Goal: Navigation & Orientation: Find specific page/section

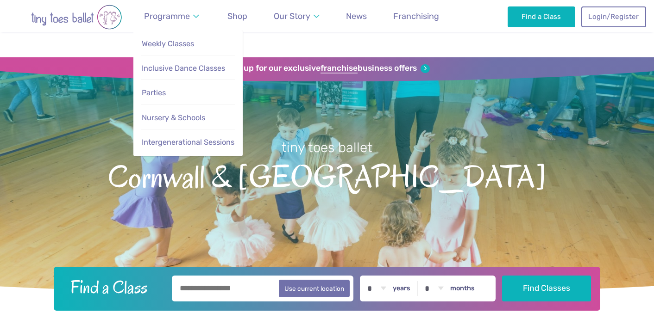
scroll to position [1288, 0]
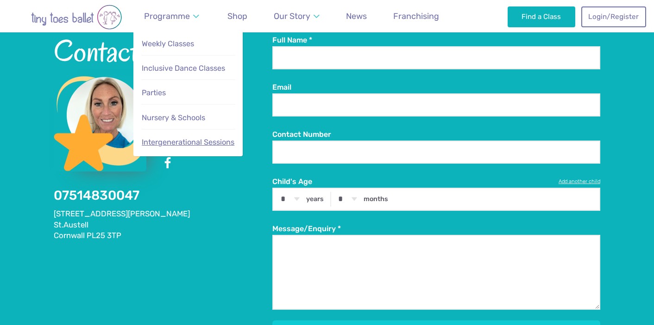
click at [174, 137] on link "Intergenerational Sessions" at bounding box center [188, 142] width 94 height 19
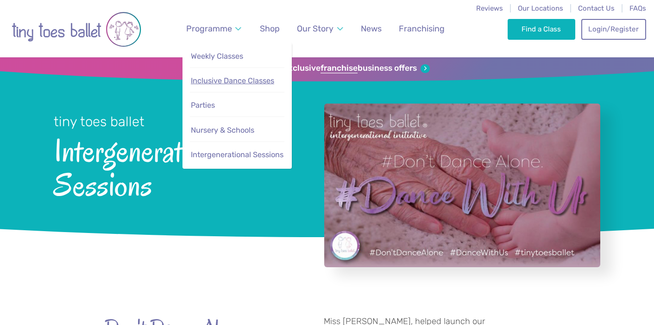
click at [201, 83] on span "Inclusive Dance Classes" at bounding box center [232, 80] width 83 height 9
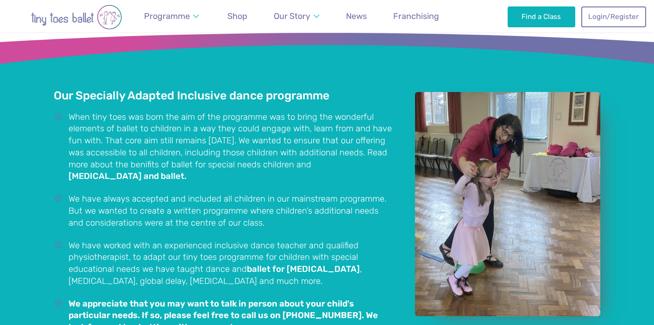
scroll to position [558, 0]
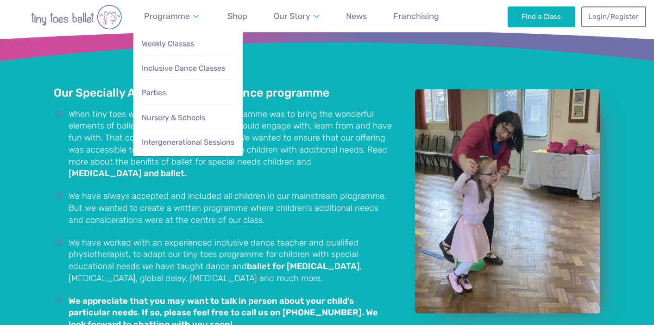
click at [171, 41] on span "Weekly Classes" at bounding box center [168, 43] width 52 height 9
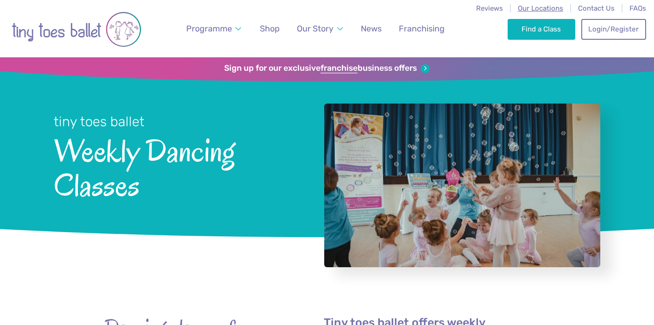
click at [547, 9] on span "Our Locations" at bounding box center [539, 8] width 45 height 8
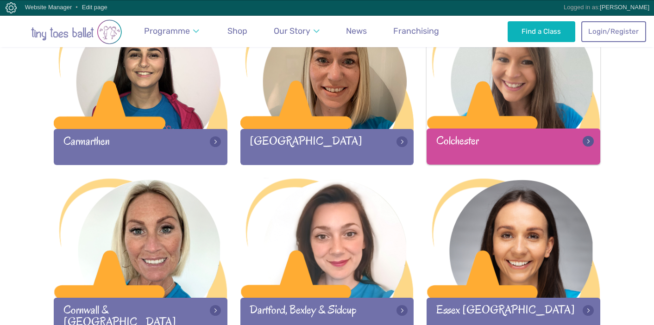
scroll to position [578, 0]
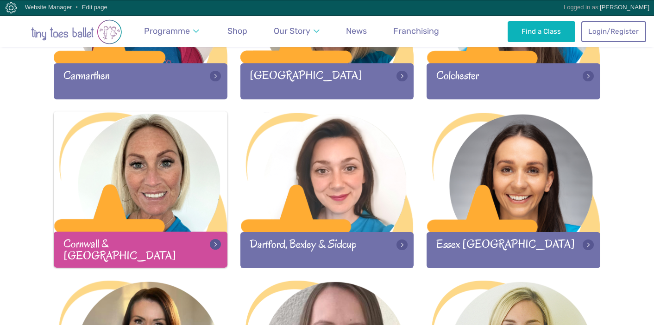
click at [125, 193] on div at bounding box center [141, 173] width 174 height 122
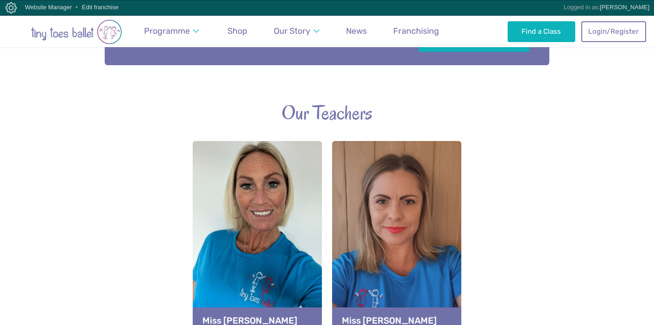
scroll to position [630, 0]
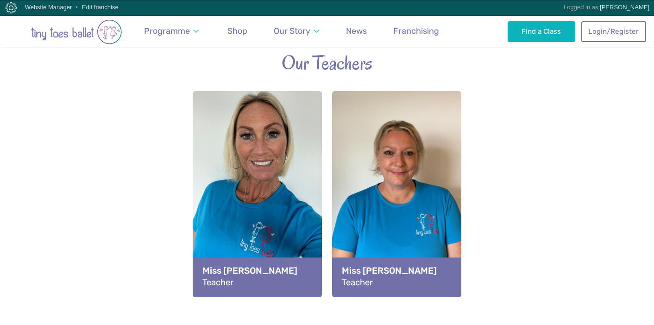
scroll to position [655, 0]
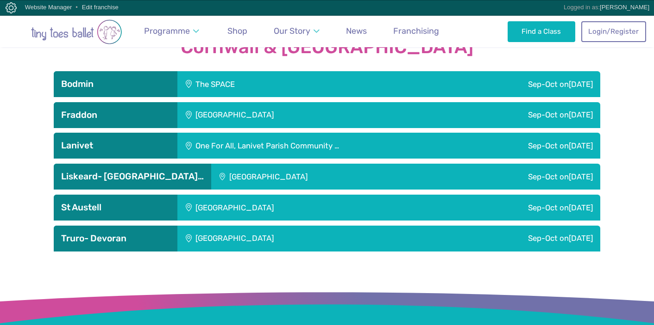
scroll to position [968, 0]
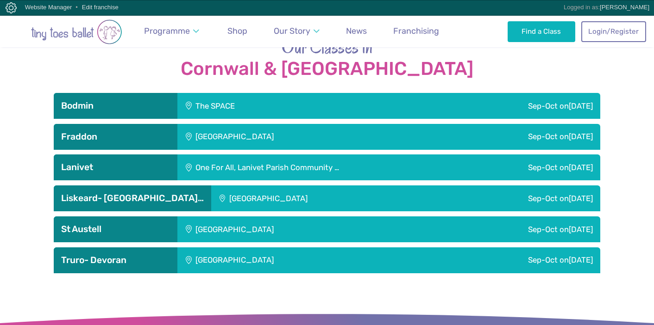
click at [228, 93] on div "The SPACE" at bounding box center [271, 106] width 189 height 26
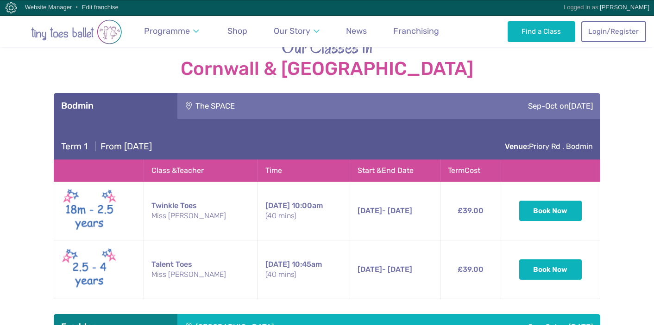
click at [228, 93] on div "The SPACE" at bounding box center [271, 106] width 189 height 26
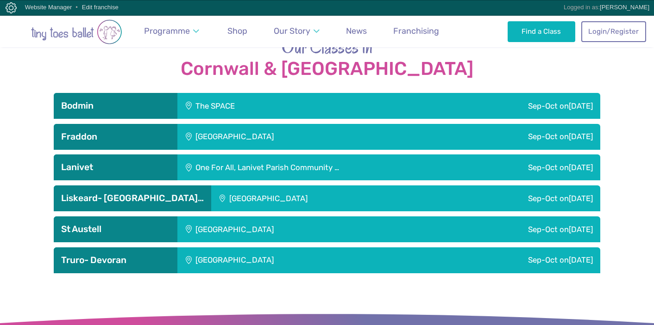
click at [178, 248] on div "[GEOGRAPHIC_DATA]" at bounding box center [296, 261] width 239 height 26
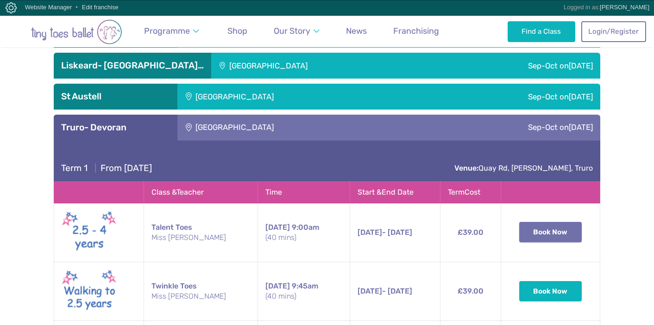
scroll to position [1101, 0]
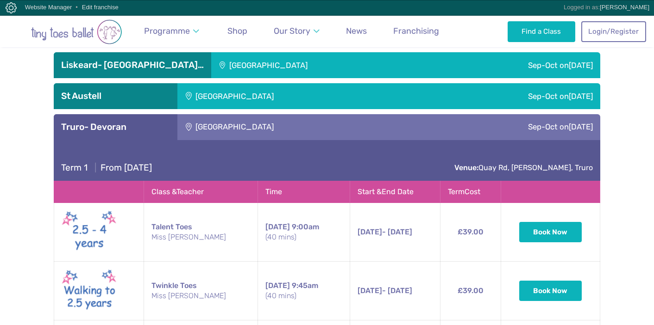
click at [455, 114] on div "Sep-Oct on Sunday" at bounding box center [508, 127] width 184 height 26
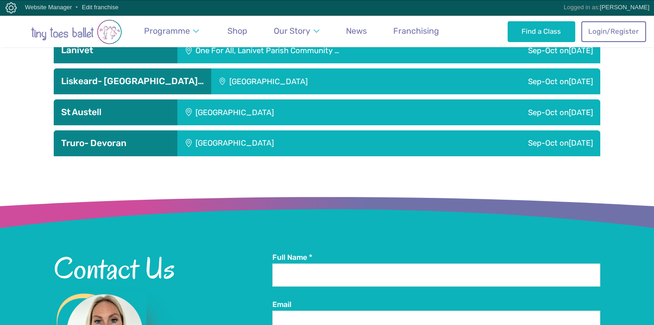
scroll to position [1083, 0]
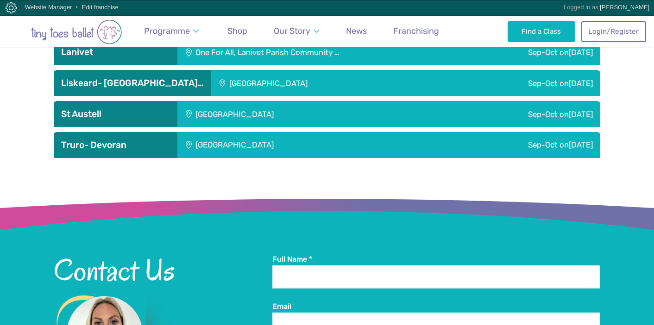
click at [411, 101] on div "[GEOGRAPHIC_DATA]" at bounding box center [296, 114] width 239 height 26
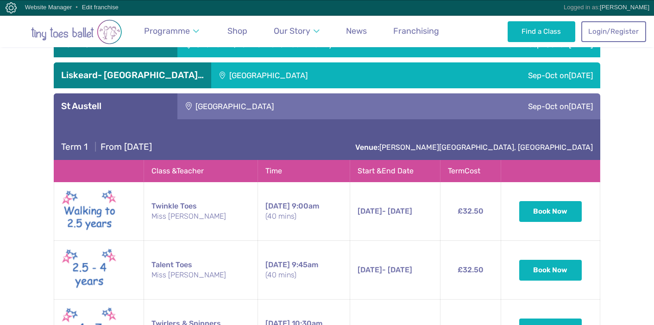
click at [405, 93] on div "[GEOGRAPHIC_DATA]" at bounding box center [296, 106] width 239 height 26
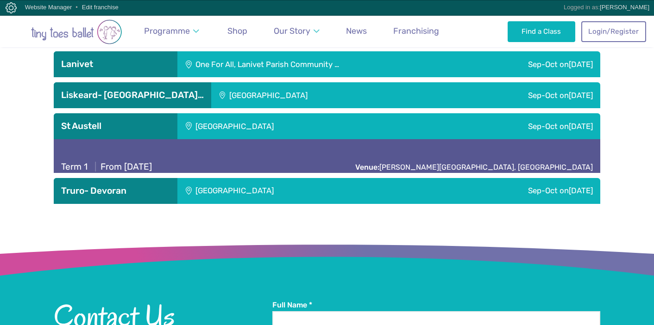
scroll to position [1066, 0]
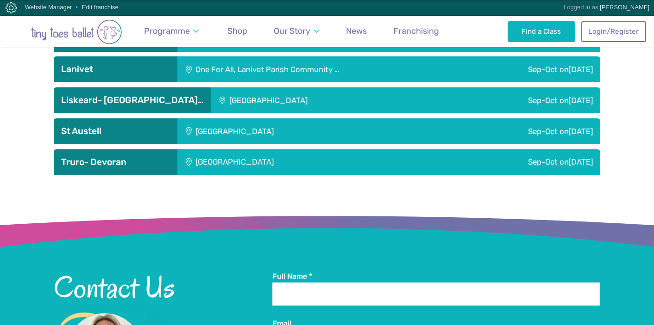
click at [401, 87] on div "[GEOGRAPHIC_DATA]" at bounding box center [321, 100] width 220 height 26
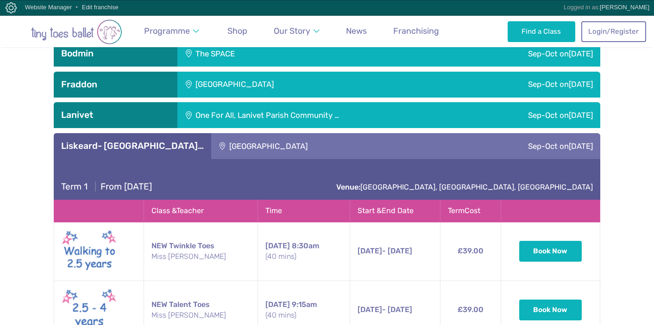
scroll to position [1017, 0]
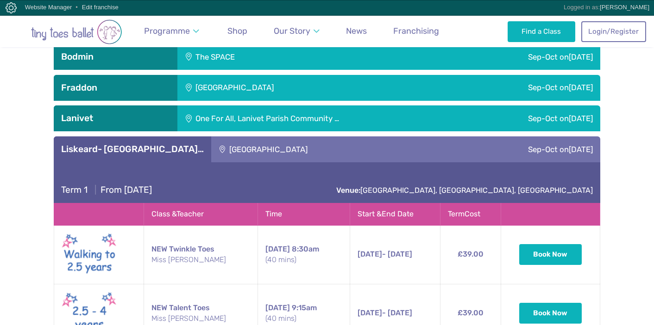
click at [393, 137] on div "[GEOGRAPHIC_DATA]" at bounding box center [321, 150] width 220 height 26
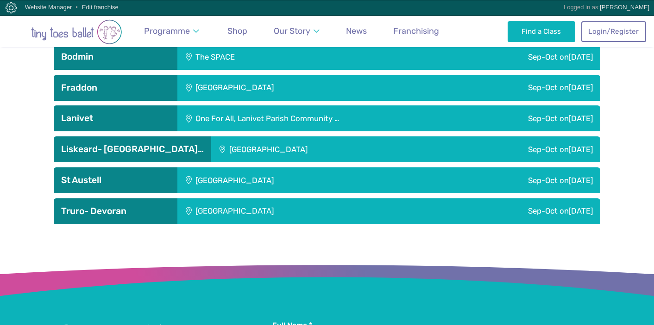
click at [380, 106] on div "One For All, Lanivet Parish Community …" at bounding box center [320, 119] width 287 height 26
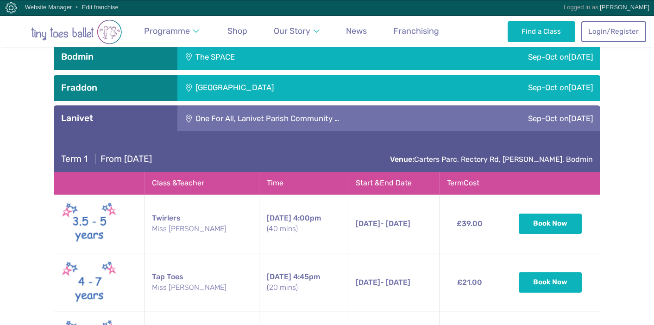
click at [380, 106] on div "One For All, Lanivet Parish Community …" at bounding box center [320, 119] width 287 height 26
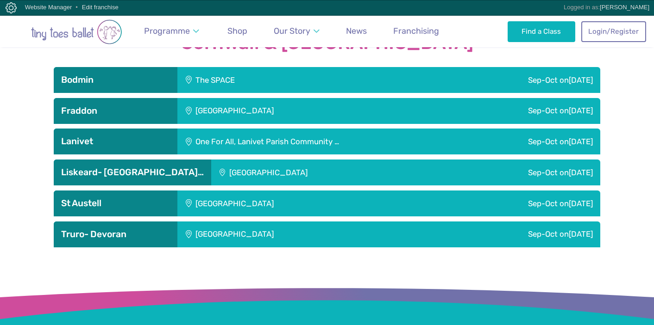
scroll to position [992, 0]
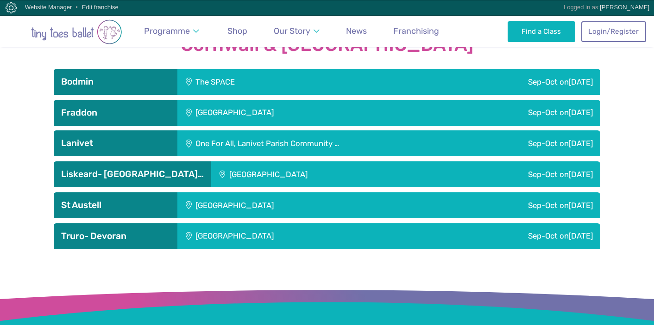
click at [372, 100] on div "[GEOGRAPHIC_DATA]" at bounding box center [296, 113] width 239 height 26
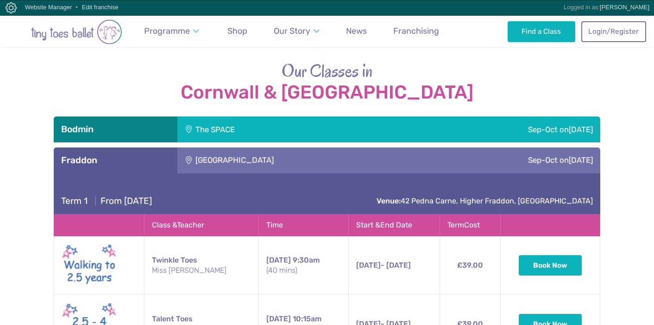
scroll to position [943, 0]
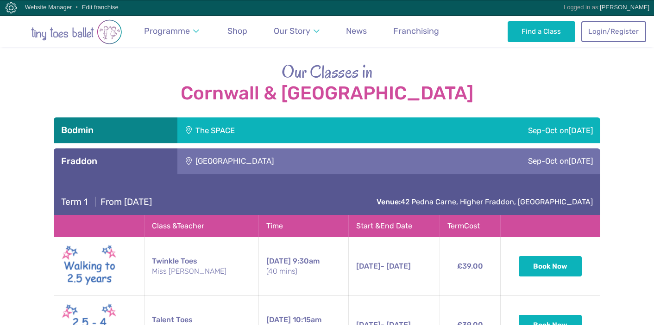
click at [360, 118] on div "The SPACE" at bounding box center [271, 131] width 189 height 26
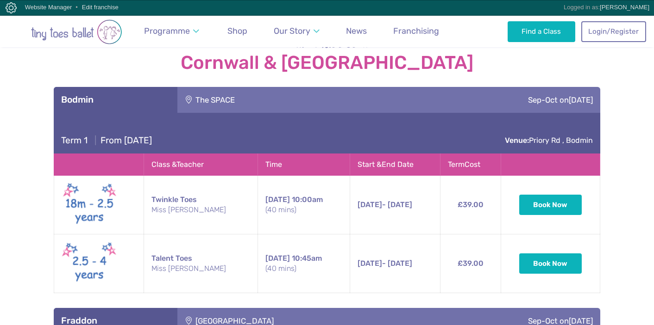
scroll to position [979, 0]
